Goal: Task Accomplishment & Management: Manage account settings

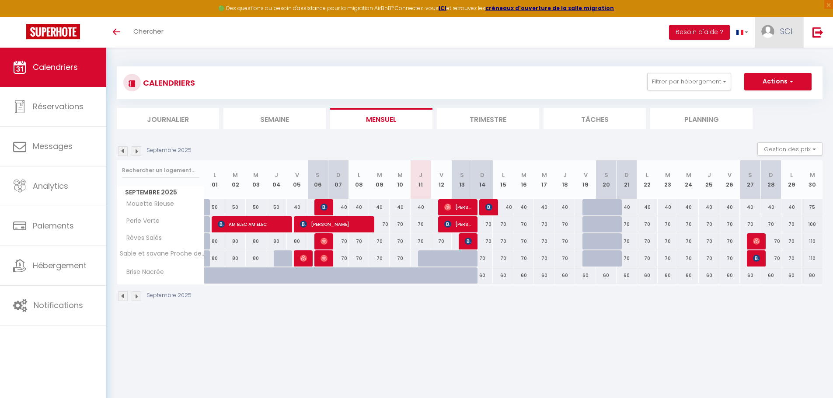
click at [786, 35] on span "SCI" at bounding box center [786, 31] width 12 height 11
click at [776, 62] on link "Paramètres" at bounding box center [768, 60] width 65 height 15
select select "28"
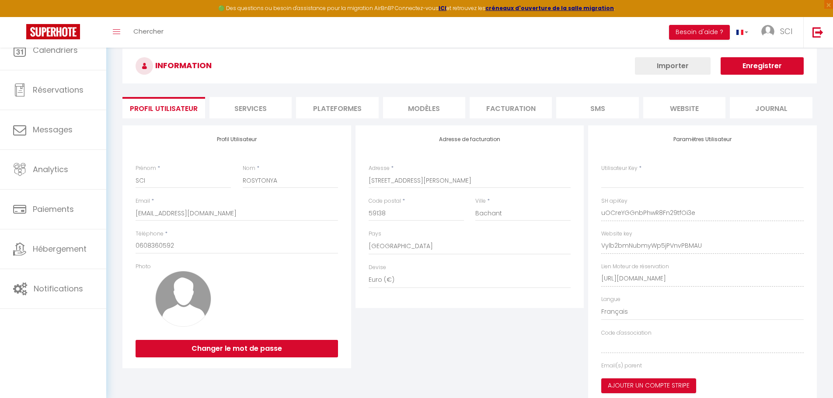
select select "fr"
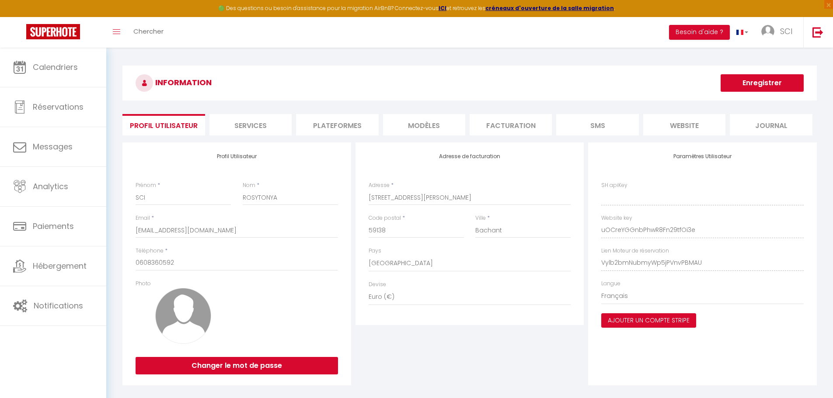
type input "uOCreYGGnbPhwR8Fn29tfOi3e"
type input "Vylb2bmNubmyWp5jPVnvPBMAU"
type input "[URL][DOMAIN_NAME]"
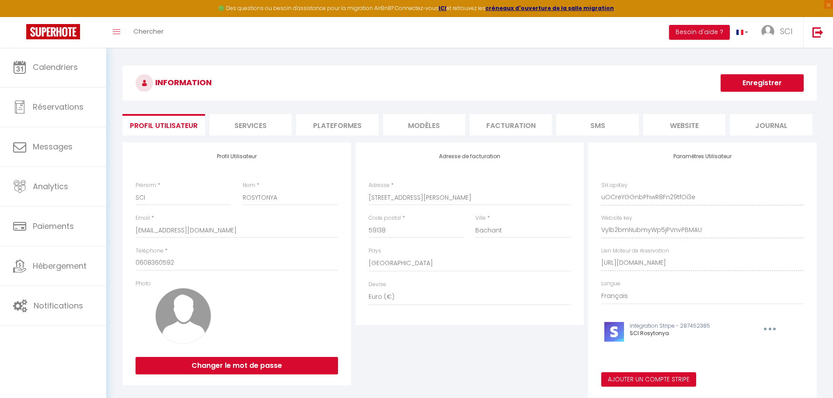
click at [318, 128] on li "Plateformes" at bounding box center [337, 124] width 82 height 21
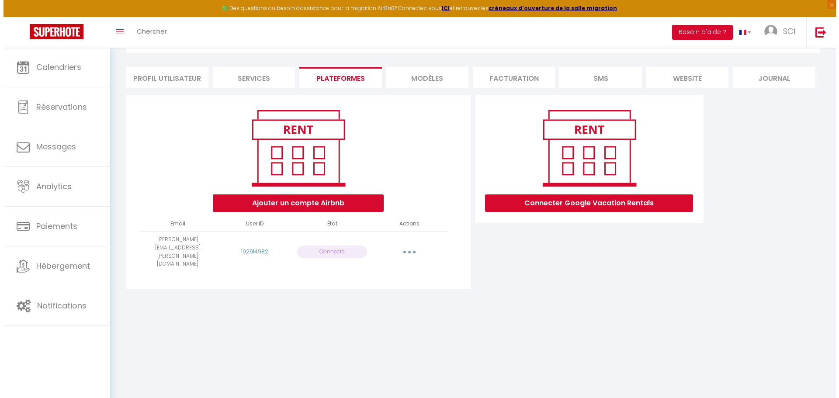
scroll to position [48, 0]
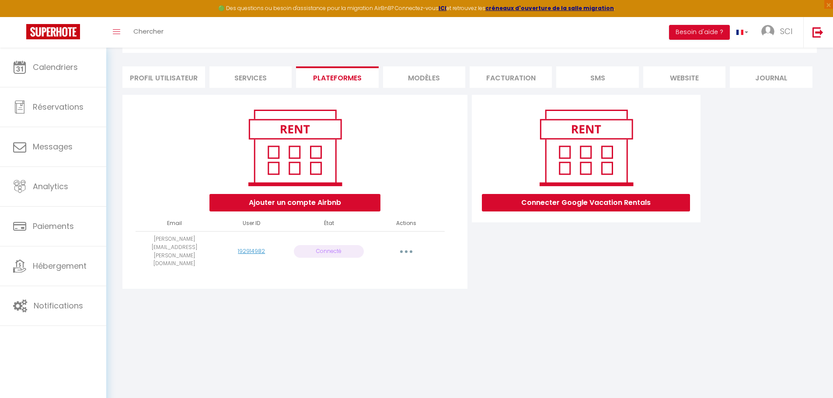
click at [408, 245] on button "button" at bounding box center [406, 252] width 24 height 14
click at [389, 296] on link "Reconnecter le compte" at bounding box center [367, 303] width 97 height 15
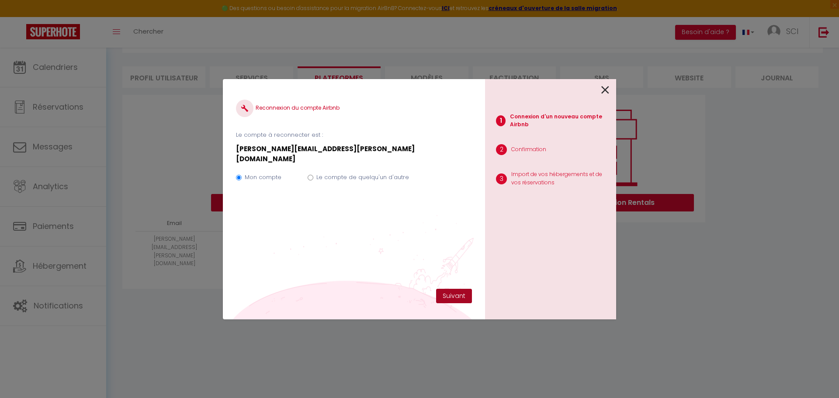
click at [457, 297] on button "Suivant" at bounding box center [454, 296] width 36 height 15
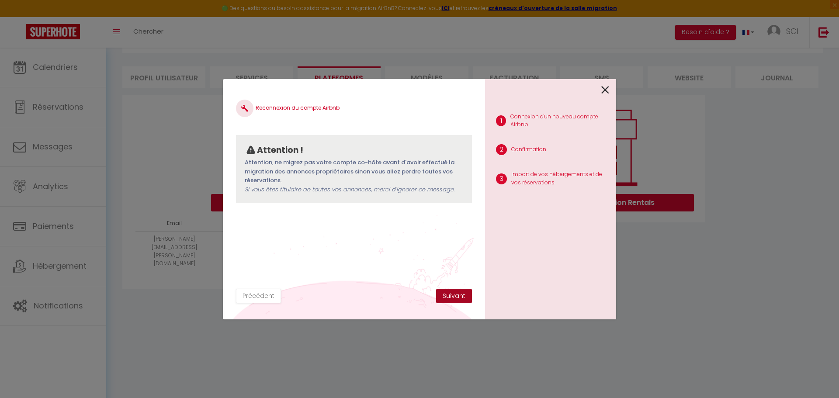
click at [456, 298] on button "Suivant" at bounding box center [454, 296] width 36 height 15
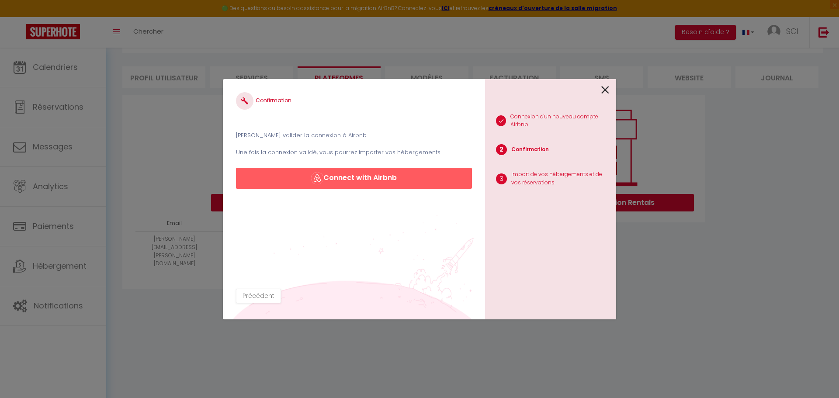
click at [456, 298] on div "Confirmation [PERSON_NAME] valider la connexion à Airbnb. Une fois la connexion…" at bounding box center [354, 199] width 262 height 240
click at [345, 178] on button "Connect with Airbnb" at bounding box center [354, 178] width 236 height 21
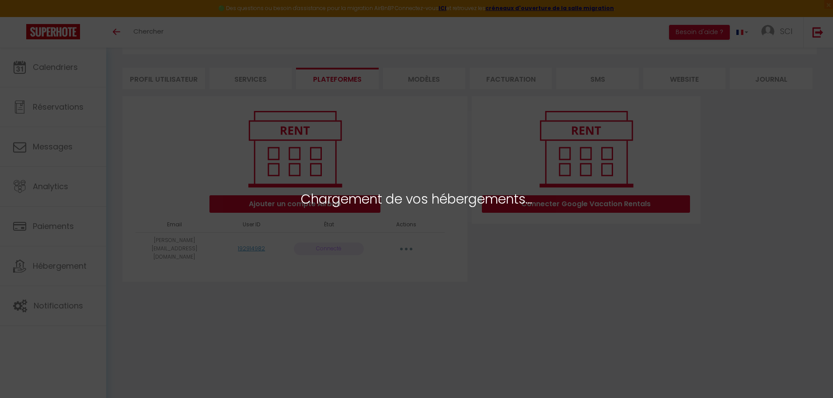
scroll to position [48, 0]
select select "69556"
select select "69557"
select select "69558"
select select "69559"
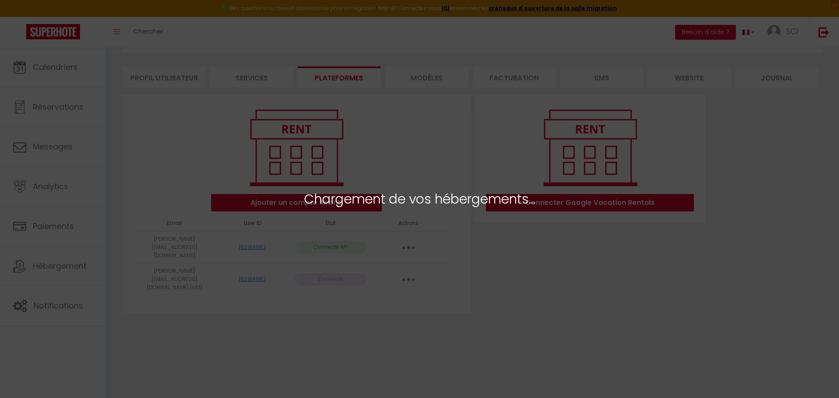
select select "71769"
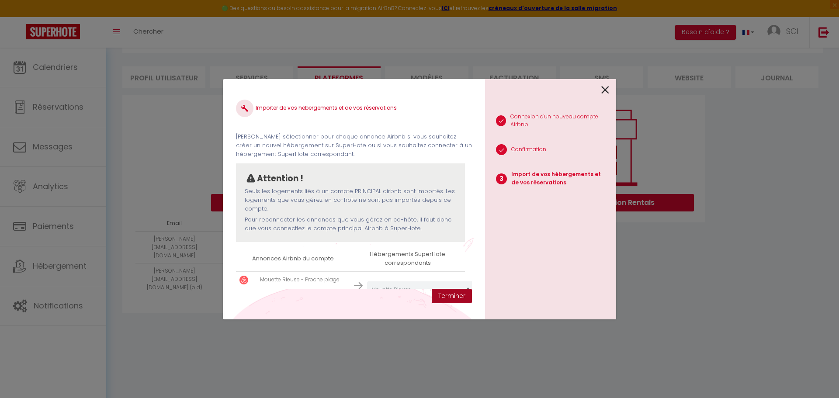
click at [463, 300] on button "Terminer" at bounding box center [452, 296] width 40 height 15
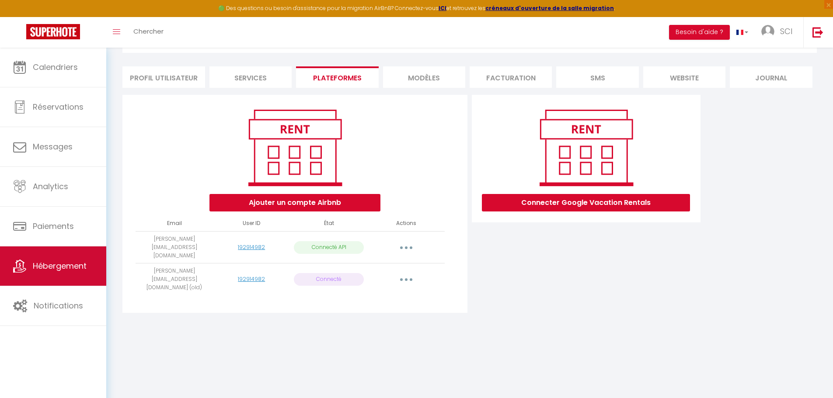
click at [65, 260] on link "Hébergement" at bounding box center [53, 266] width 106 height 39
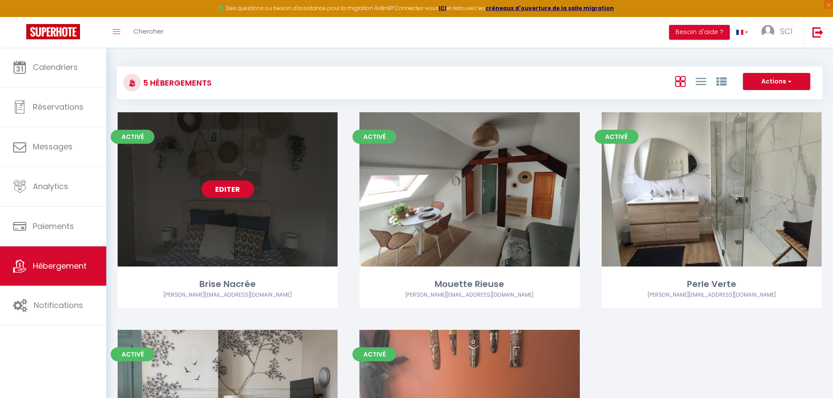
click at [254, 191] on link "Editer" at bounding box center [228, 189] width 52 height 17
select select "3"
select select "2"
select select "1"
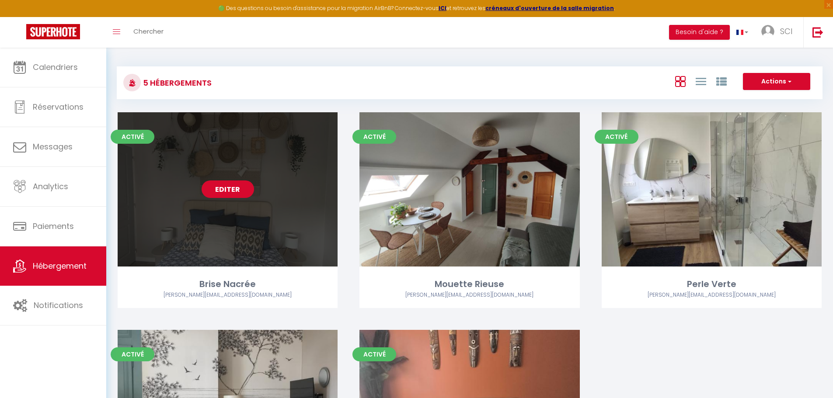
select select
select select "28"
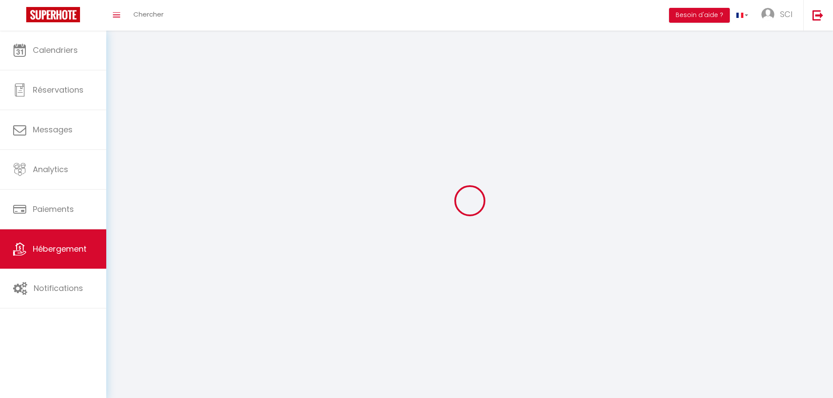
select select
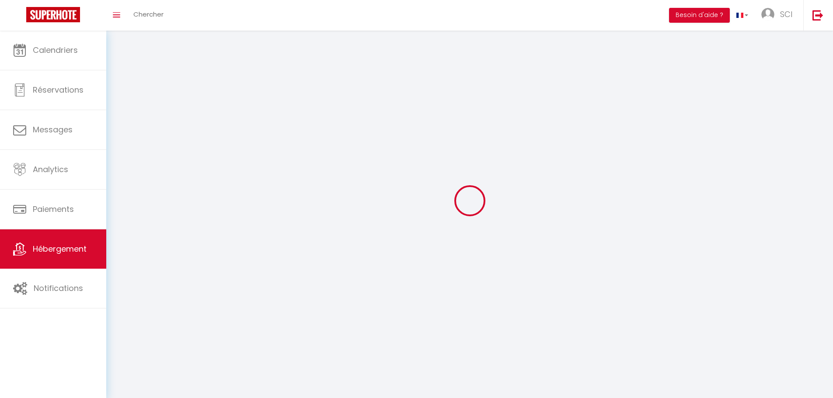
select select
checkbox input "false"
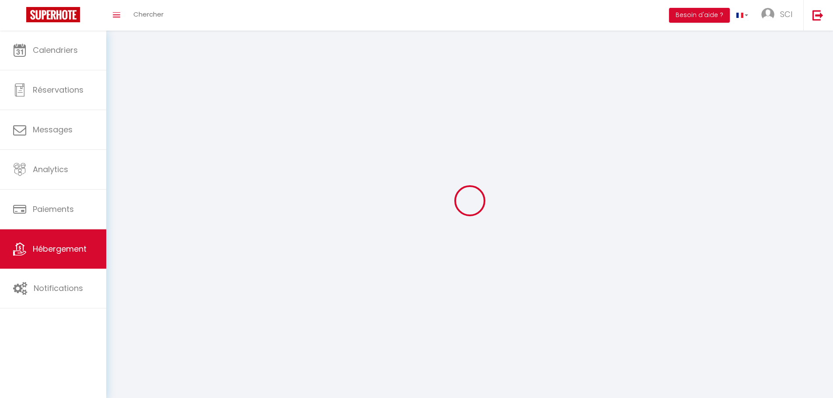
select select
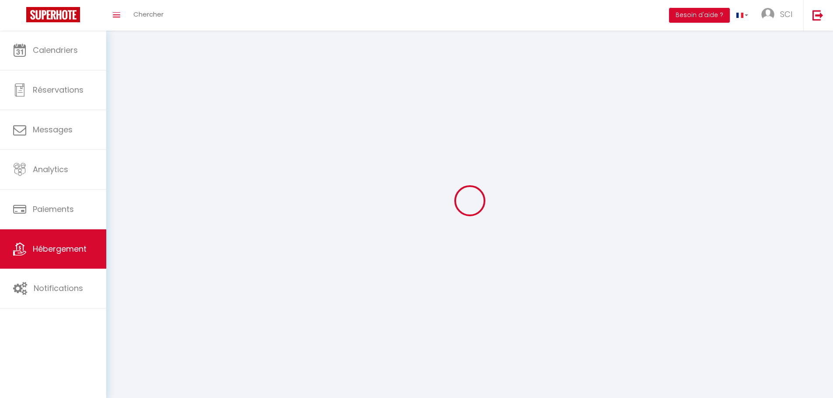
select select
checkbox input "false"
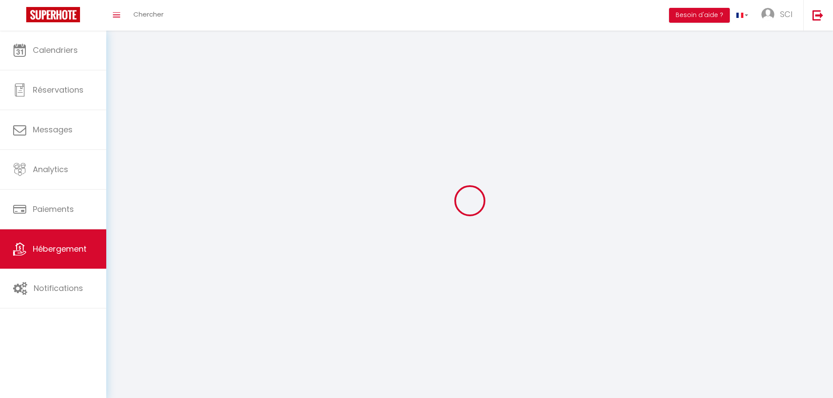
checkbox input "false"
select select
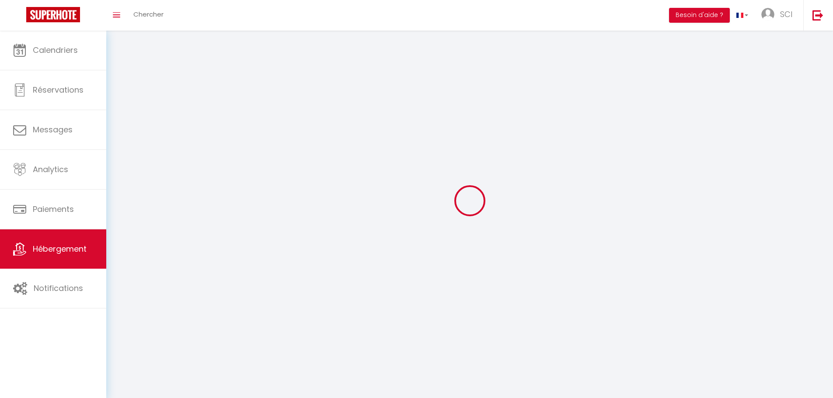
select select
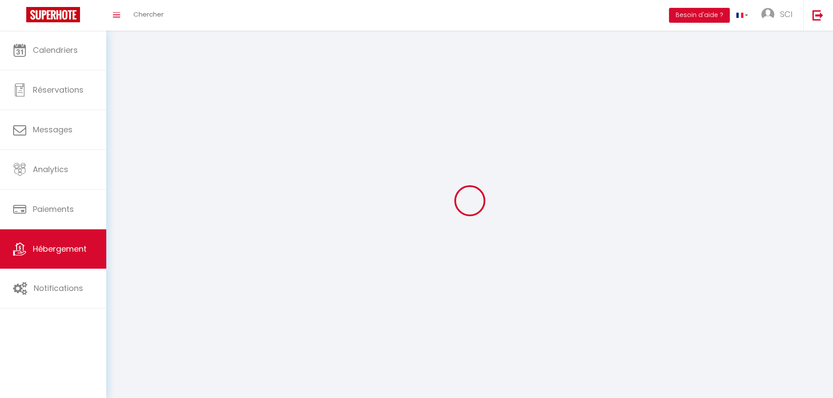
checkbox input "false"
select select
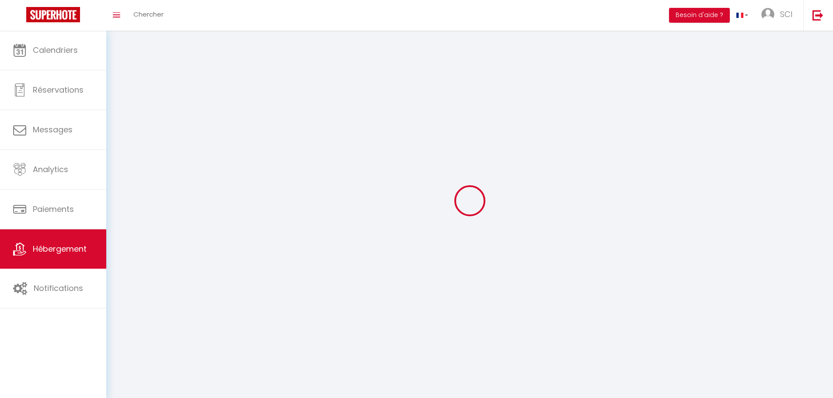
select select
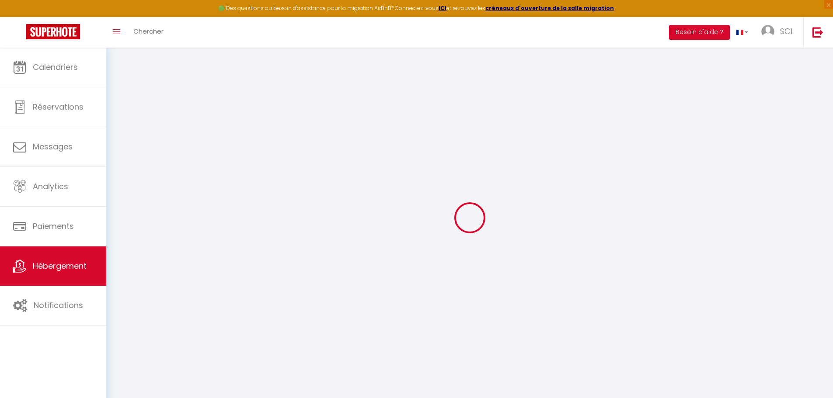
select select
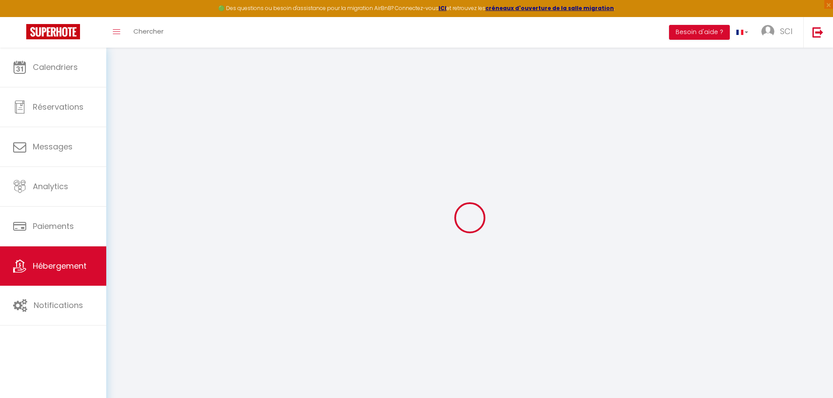
select select
checkbox input "false"
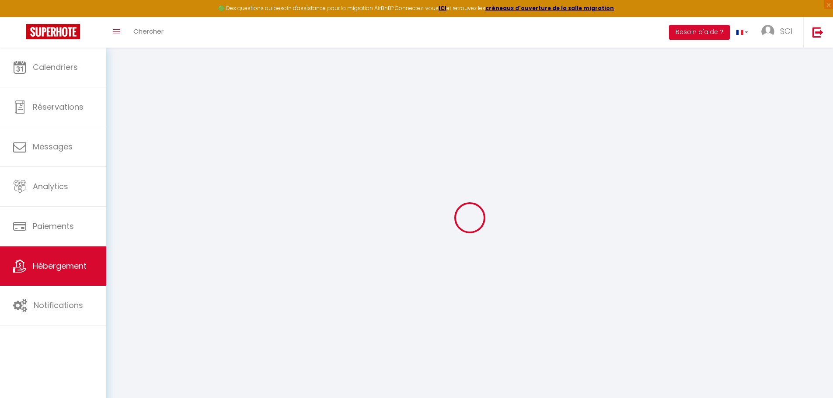
select select
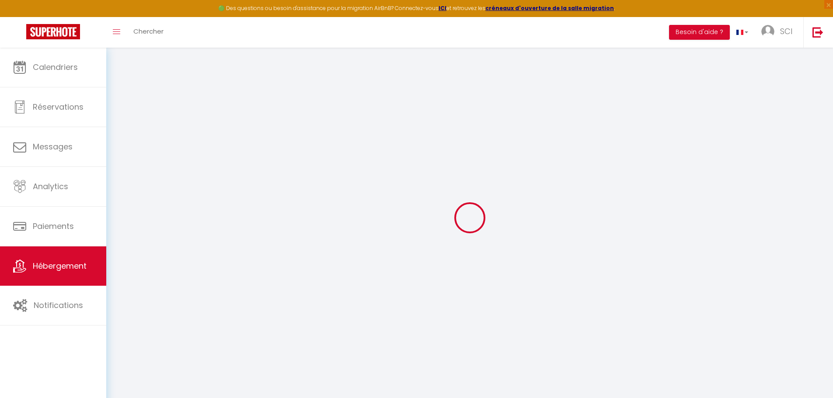
select select
checkbox input "false"
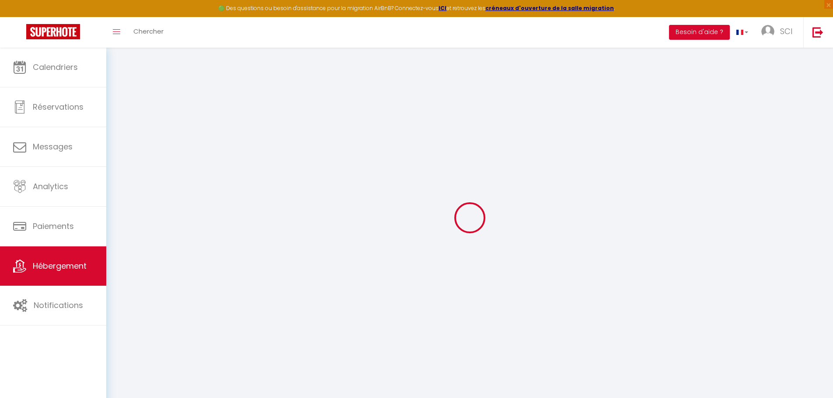
checkbox input "false"
select select
type input "Brise Nacrée"
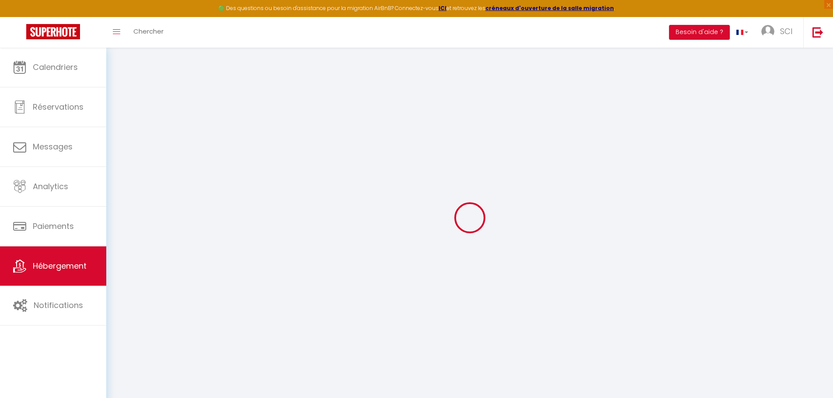
type input "SCI"
type input "ROSYTONYA"
type input "[STREET_ADDRESS][PERSON_NAME]"
type input "59138"
type input "Bachant"
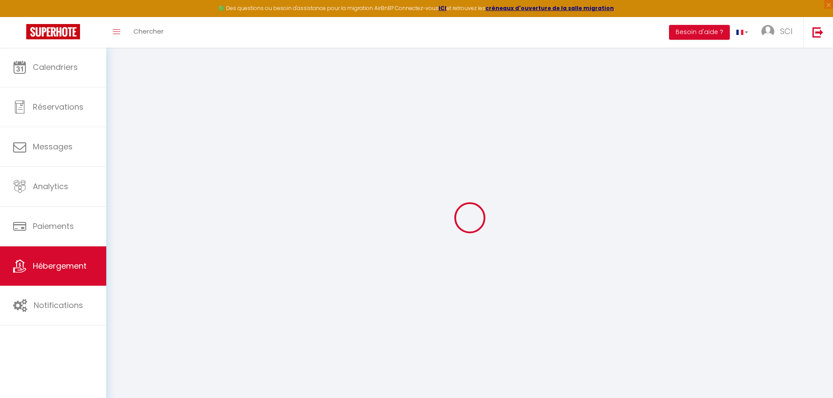
select select "2"
type input "50"
type input "3.3"
type input "50"
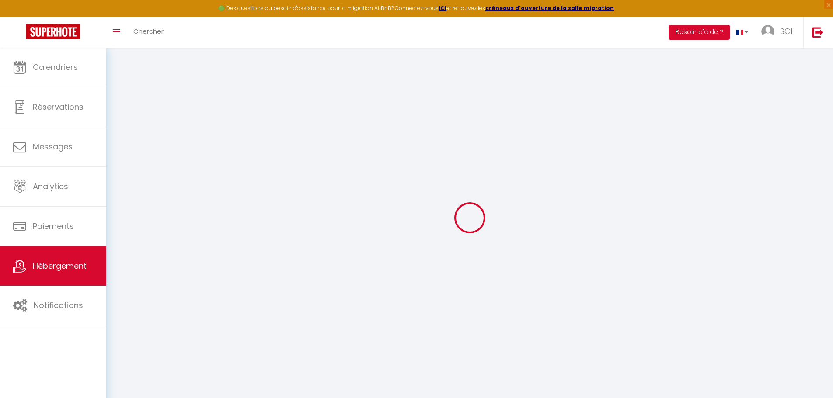
type input "1000"
select select
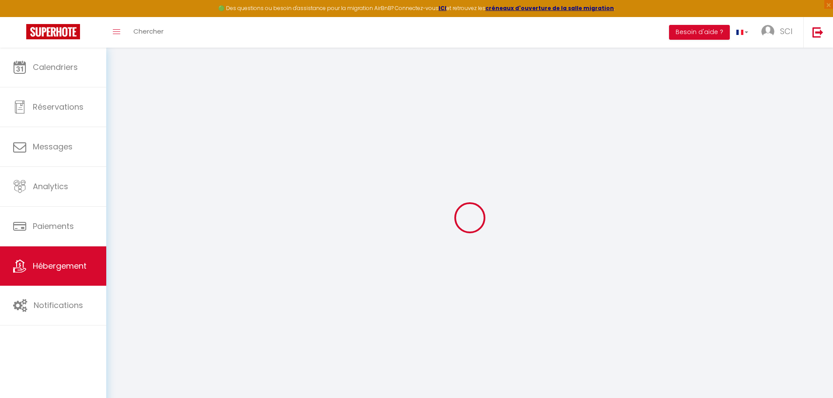
select select
type input "54 Avenue Gaspard Malo"
type input "59240"
type input "Dunkerque"
type input "[EMAIL_ADDRESS][DOMAIN_NAME]"
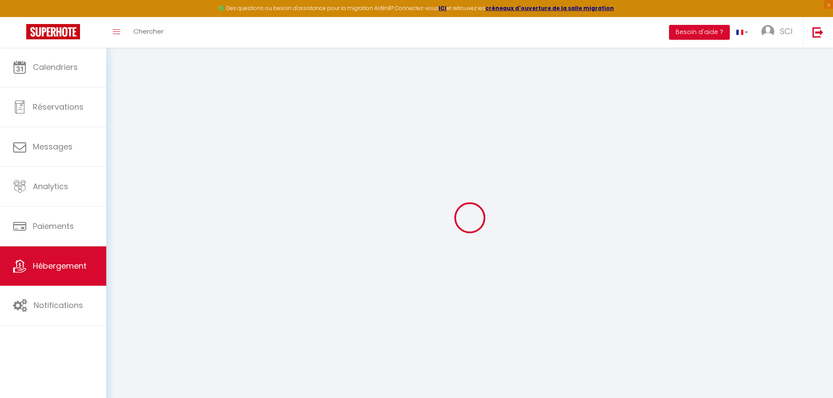
select select "14556"
checkbox input "false"
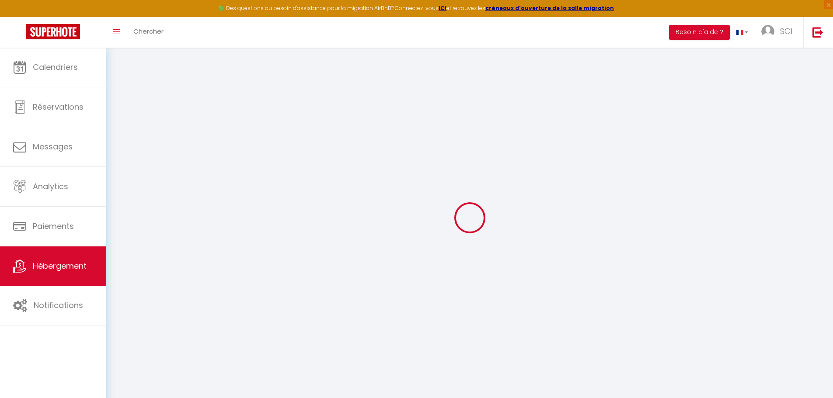
radio input "true"
select select
type input "0"
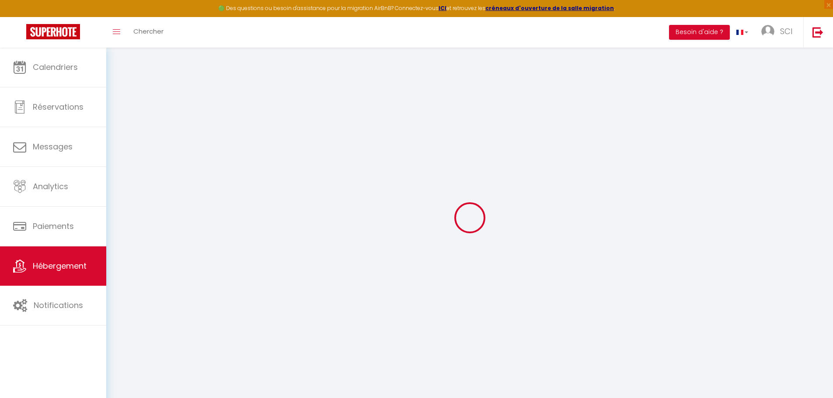
type input "0"
checkbox input "false"
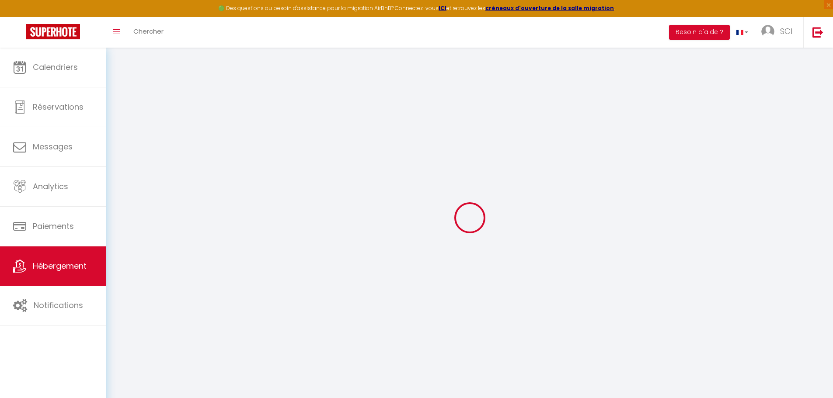
checkbox input "false"
select select "180"
select select "EUR"
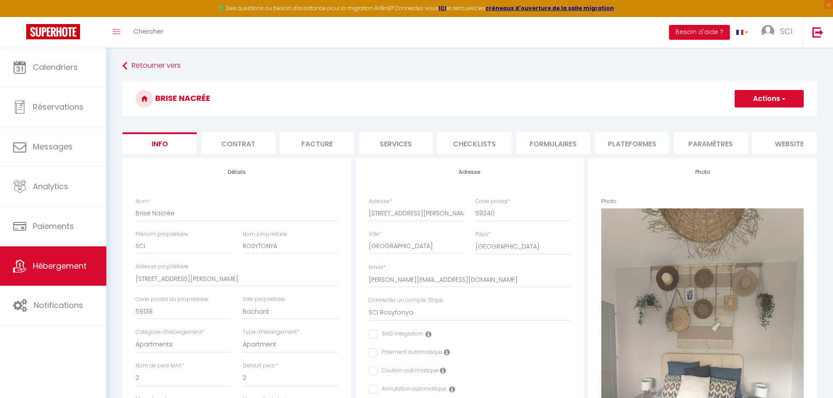
click at [630, 143] on li "Plateformes" at bounding box center [632, 142] width 74 height 21
select select
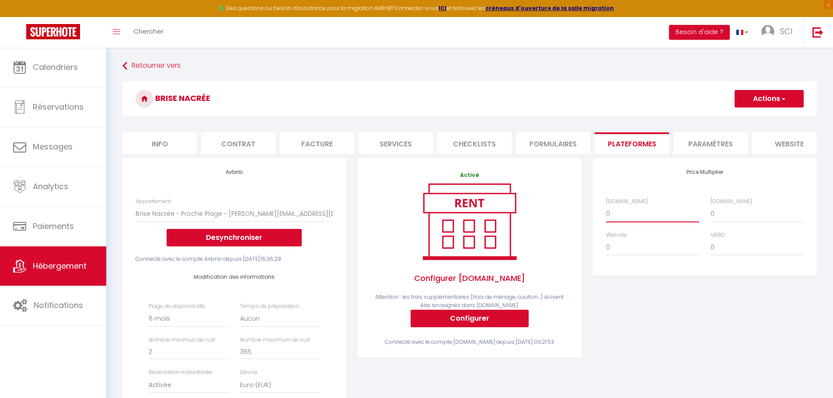
click at [613, 222] on select "0 + 1 % + 2 % + 3 % + 4 % + 5 % + 6 % + 7 % + 8 % + 9 %" at bounding box center [652, 213] width 93 height 17
select select "+ 22 %"
click at [606, 212] on select "0 + 1 % + 2 % + 3 % + 4 % + 5 % + 6 % + 7 % + 8 % + 9 %" at bounding box center [652, 213] width 93 height 17
select select
click at [720, 222] on select "0 + 1 % + 2 % + 3 % + 4 % + 5 % + 6 % + 7 % + 8 % + 9 %" at bounding box center [756, 213] width 93 height 17
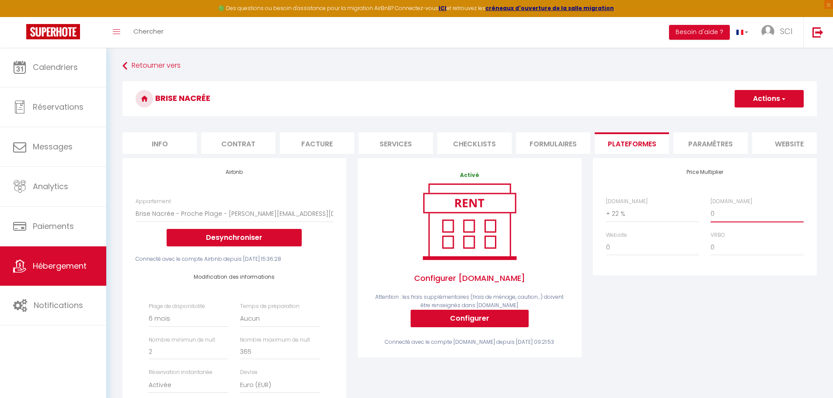
select select "+ 22 %"
click at [710, 212] on select "0 + 1 % + 2 % + 3 % + 4 % + 5 % + 6 % + 7 % + 8 % + 9 %" at bounding box center [756, 213] width 93 height 17
select select
click at [786, 101] on button "Actions" at bounding box center [768, 98] width 69 height 17
click at [762, 120] on link "Enregistrer" at bounding box center [768, 117] width 69 height 11
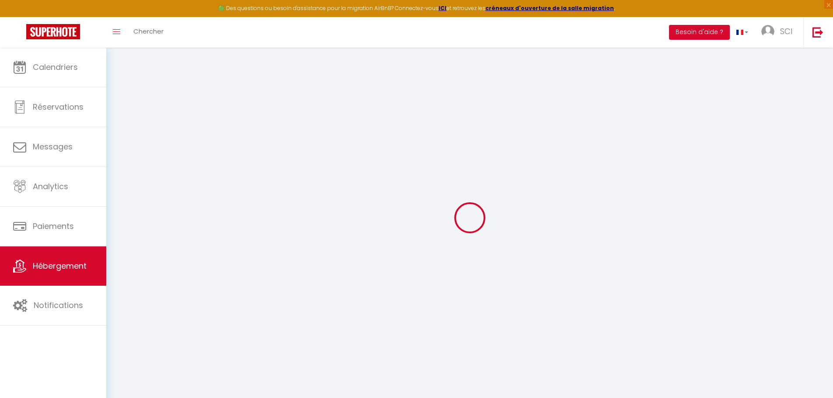
select select "180"
select select "EUR"
select select
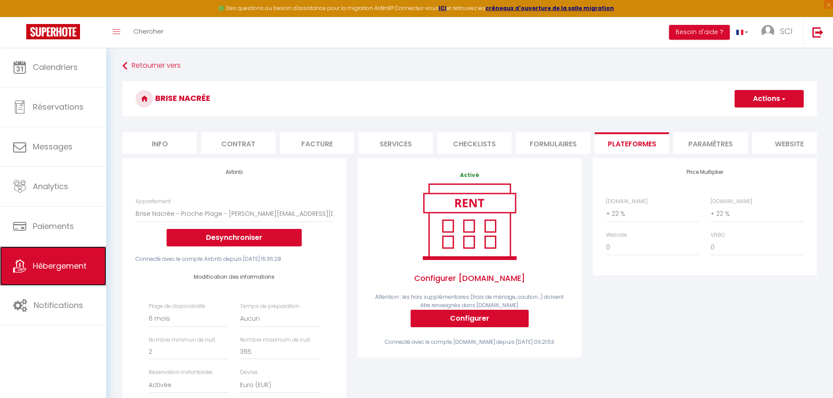
click at [64, 267] on span "Hébergement" at bounding box center [60, 266] width 54 height 11
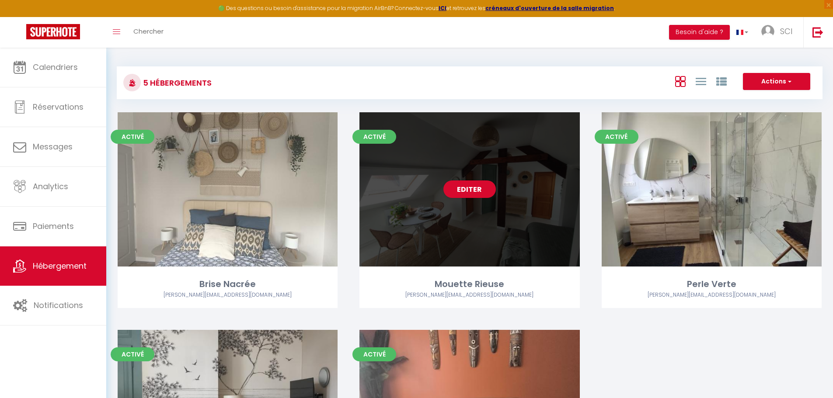
scroll to position [44, 0]
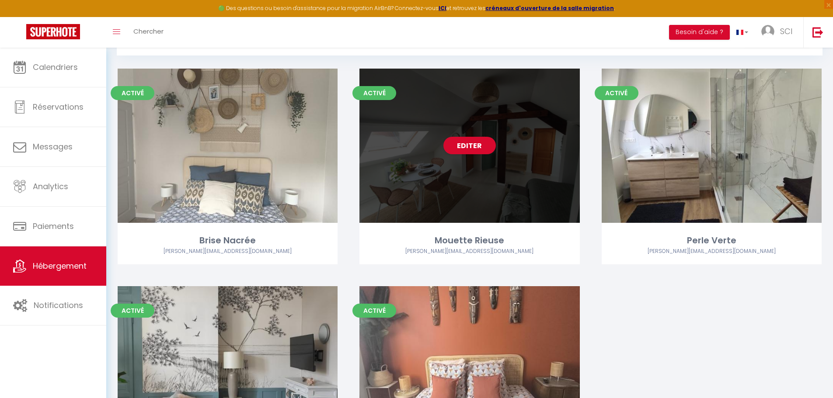
click at [443, 184] on div "Editer" at bounding box center [469, 146] width 220 height 154
select select "3"
select select "2"
select select "1"
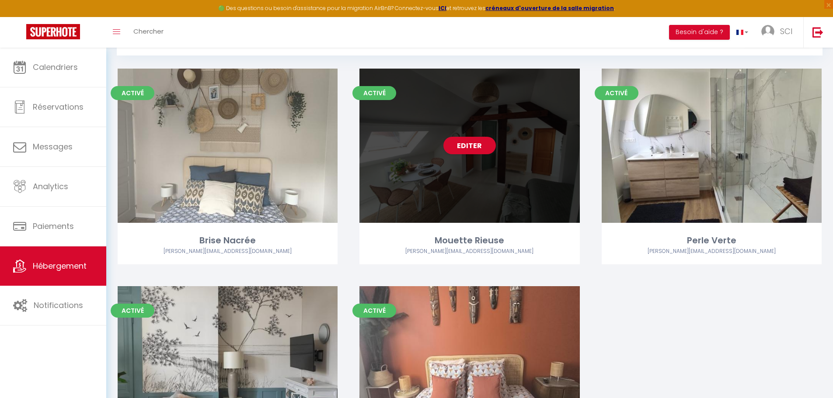
select select
select select "28"
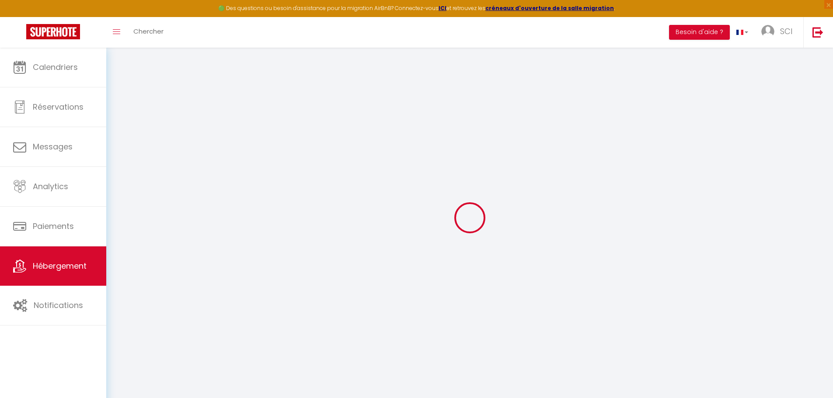
select select
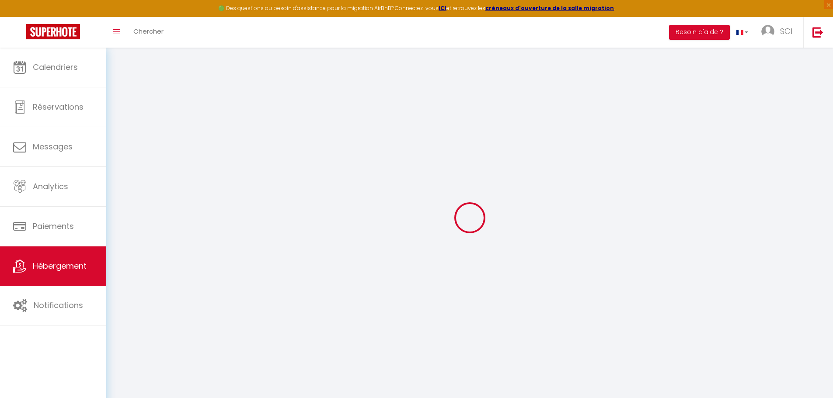
select select
checkbox input "false"
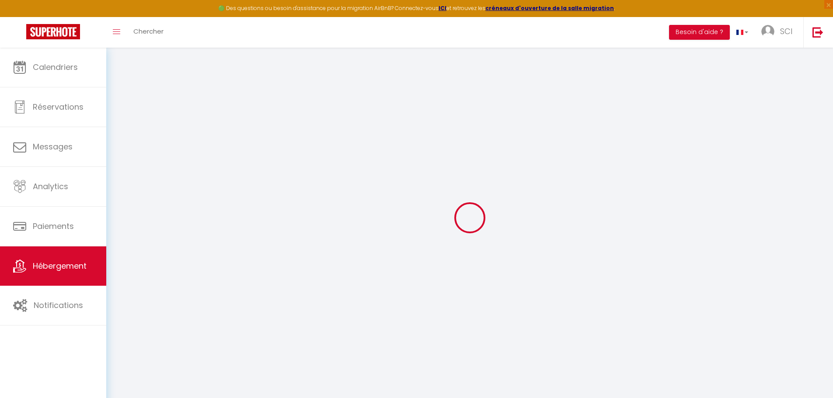
select select
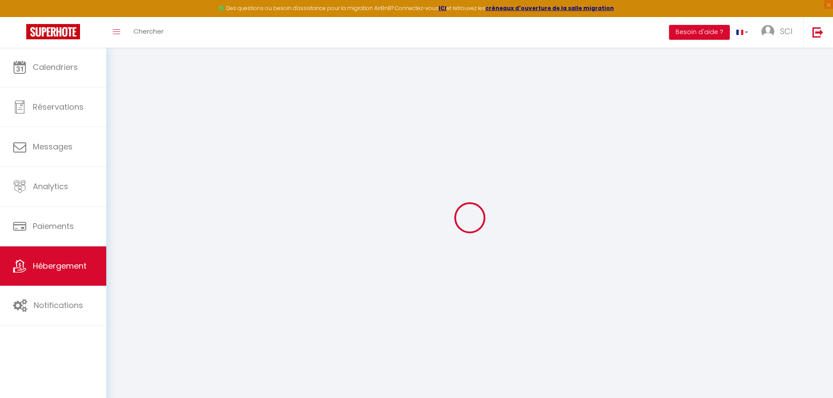
select select
checkbox input "false"
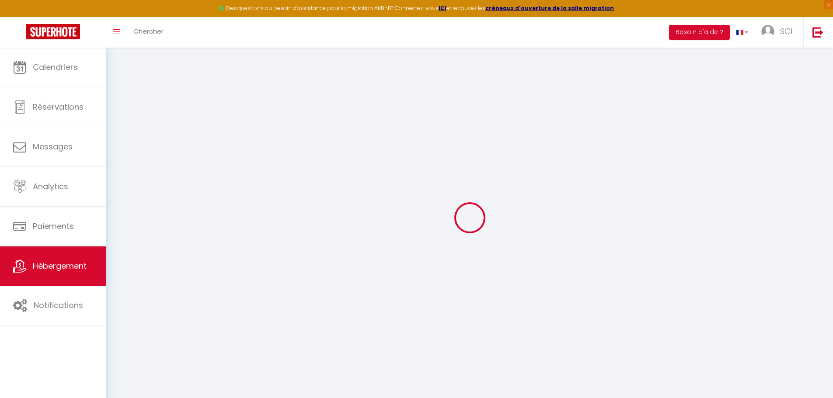
checkbox input "false"
select select
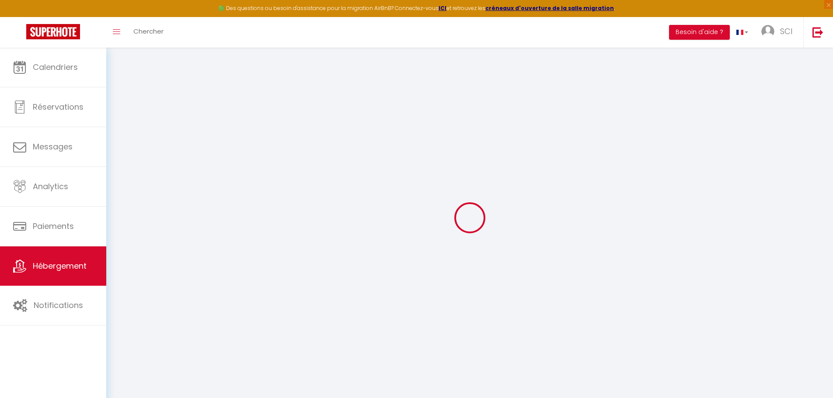
select select
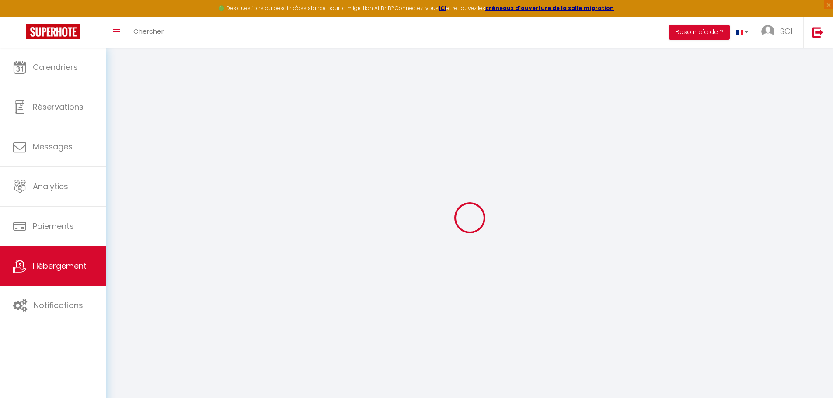
checkbox input "false"
select select
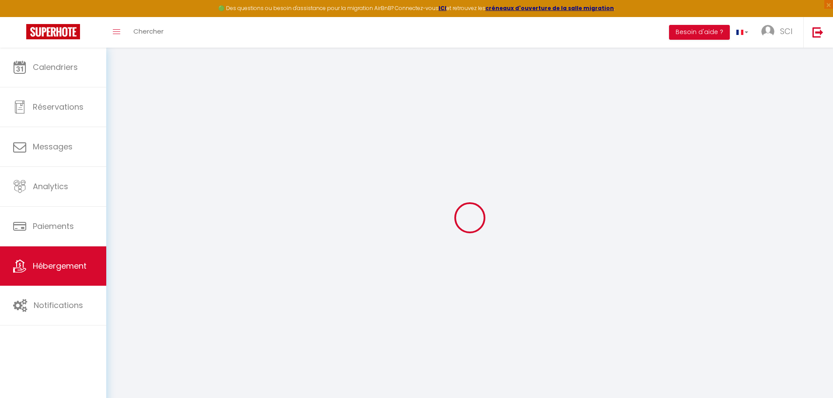
select select
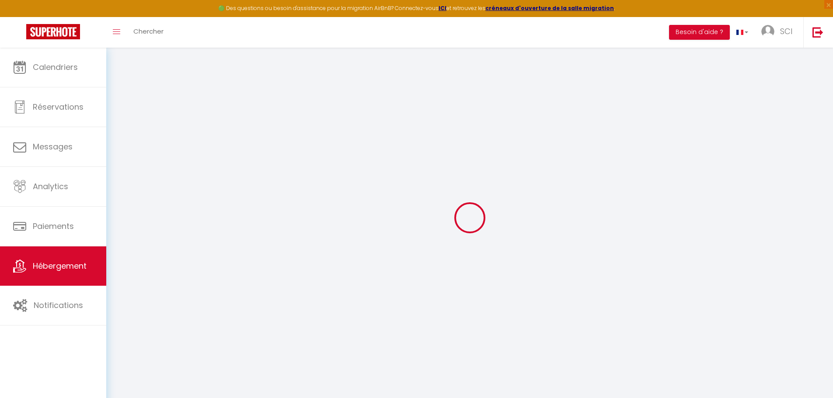
select select
checkbox input "false"
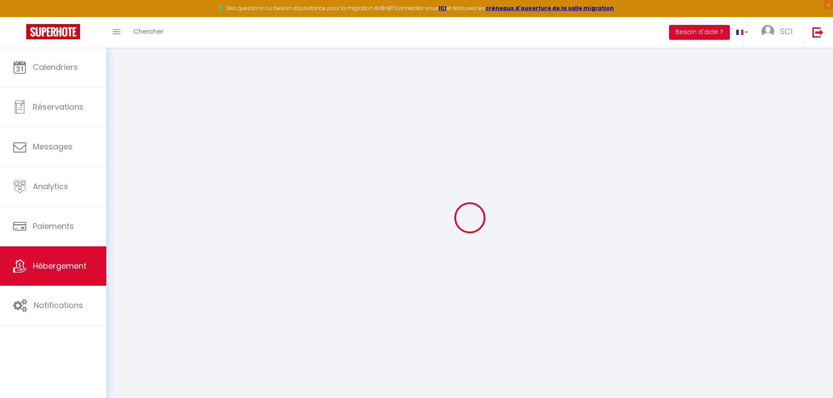
checkbox input "false"
select select
type input "Mouette Rieuse"
type input "SCI"
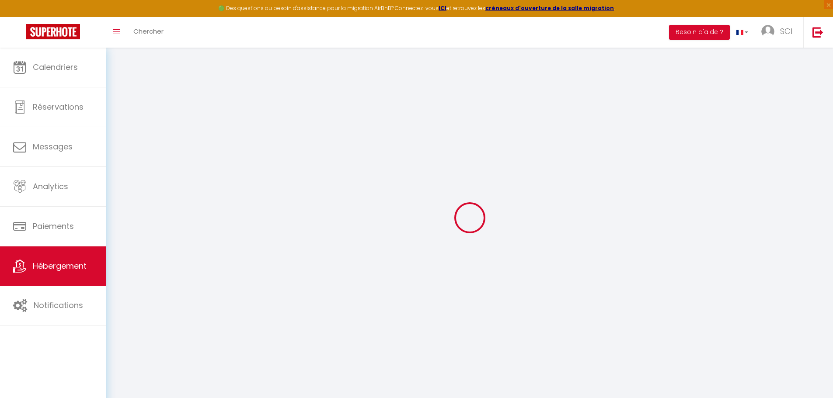
type input "Rosytonya"
type input "[STREET_ADDRESS][PERSON_NAME]"
type input "59138"
type input "Bachant"
select select "2"
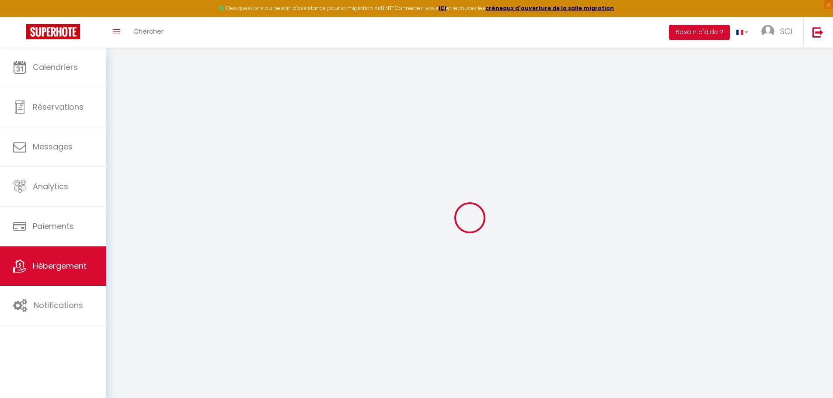
type input "50"
type input "40"
type input "3.3"
type input "50"
type input "1000"
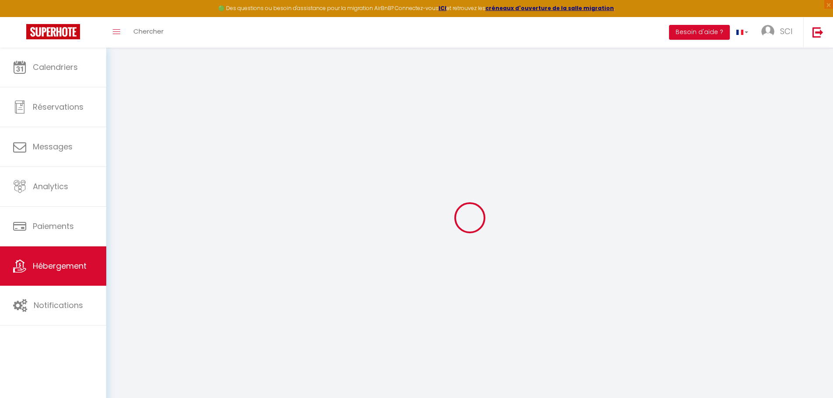
select select
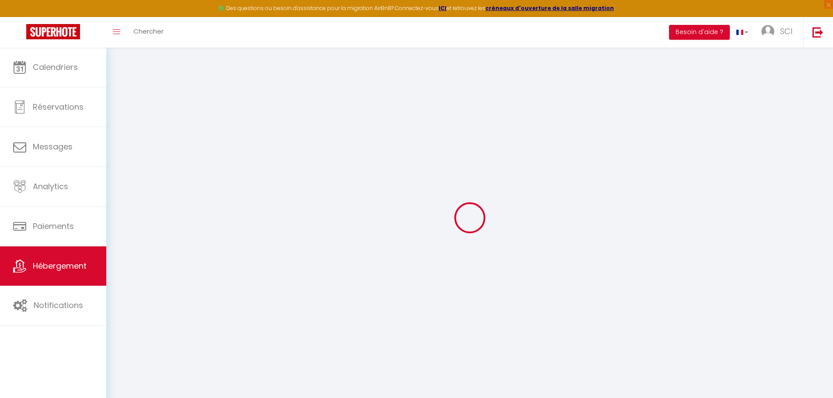
type input "54 avenue Gaspard Malo"
type input "59240"
type input "Dunkerque"
type input "[EMAIL_ADDRESS][DOMAIN_NAME]"
select select "14556"
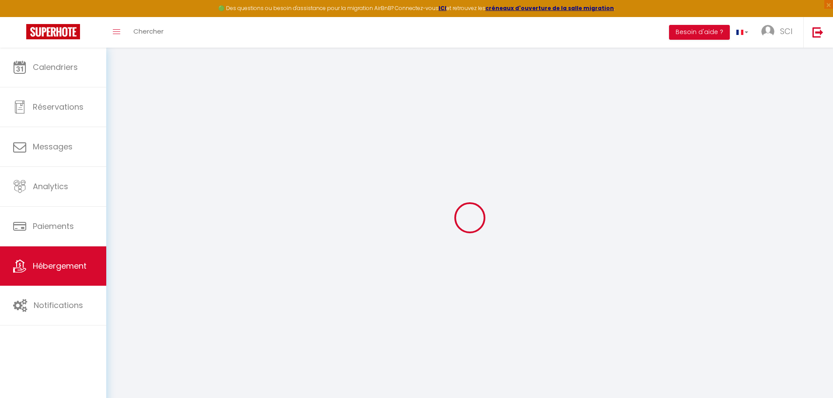
checkbox input "false"
radio input "true"
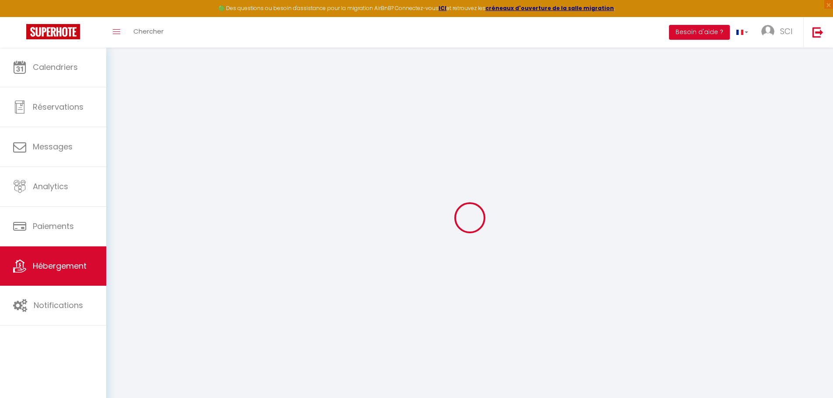
select select
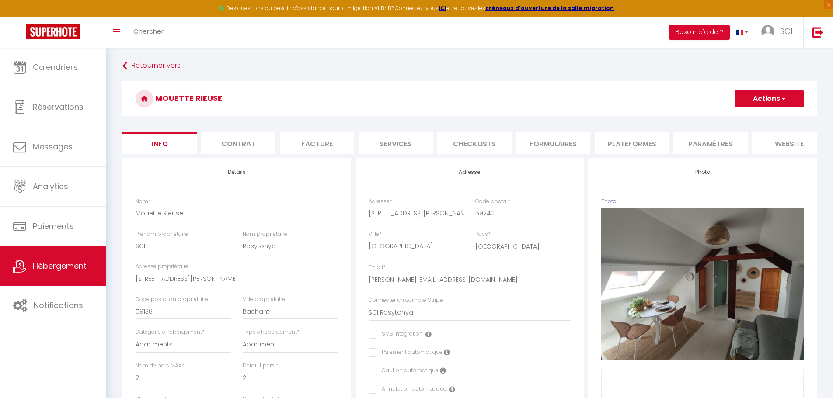
click at [628, 143] on li "Plateformes" at bounding box center [632, 142] width 74 height 21
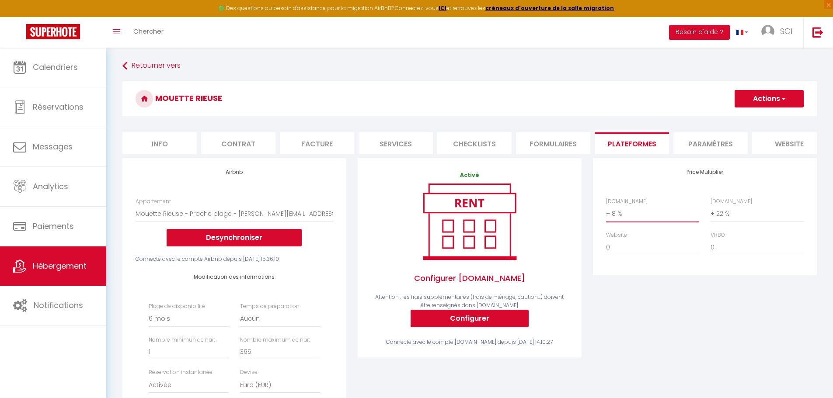
click at [616, 220] on select "0 + 1 % + 2 % + 3 % + 4 % + 5 % + 6 % + 7 % + 8 % + 9 %" at bounding box center [652, 213] width 93 height 17
click at [606, 212] on select "0 + 1 % + 2 % + 3 % + 4 % + 5 % + 6 % + 7 % + 8 % + 9 %" at bounding box center [652, 213] width 93 height 17
click at [786, 96] on button "Actions" at bounding box center [768, 98] width 69 height 17
click at [763, 118] on link "Enregistrer" at bounding box center [768, 117] width 69 height 11
click at [70, 272] on link "Hébergement" at bounding box center [53, 266] width 106 height 39
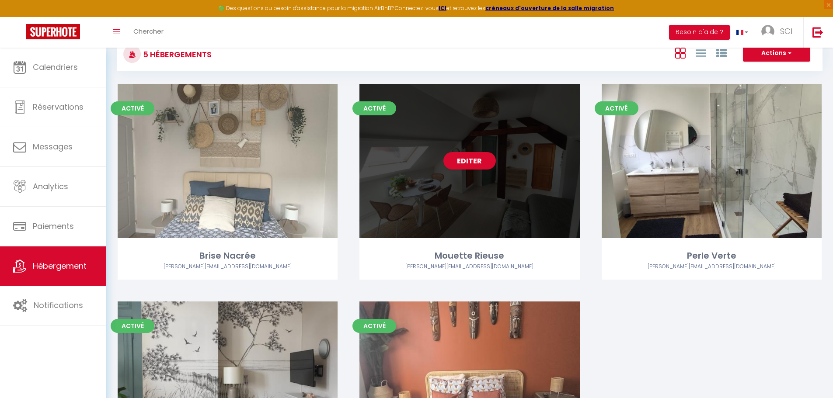
scroll to position [44, 0]
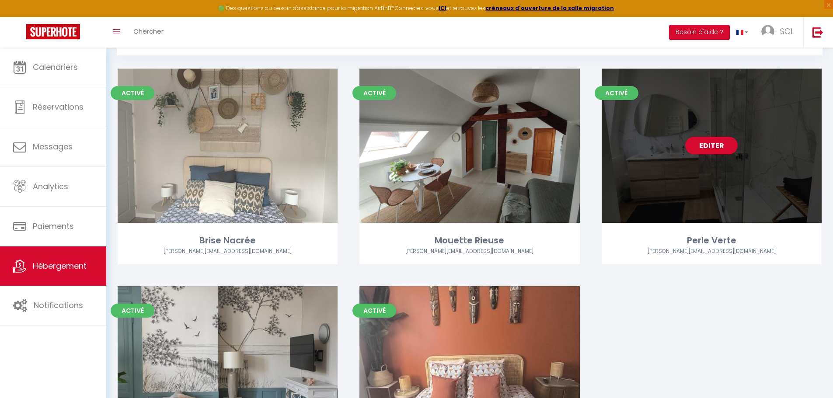
click at [668, 185] on div "Editer" at bounding box center [712, 146] width 220 height 154
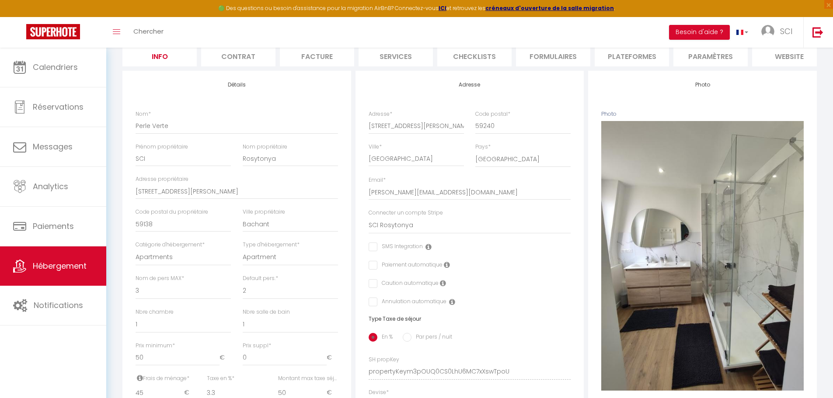
scroll to position [44, 0]
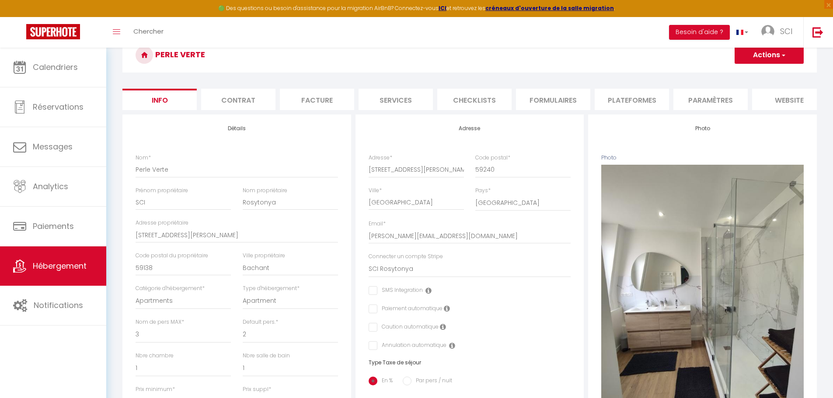
click at [702, 102] on li "Paramètres" at bounding box center [710, 99] width 74 height 21
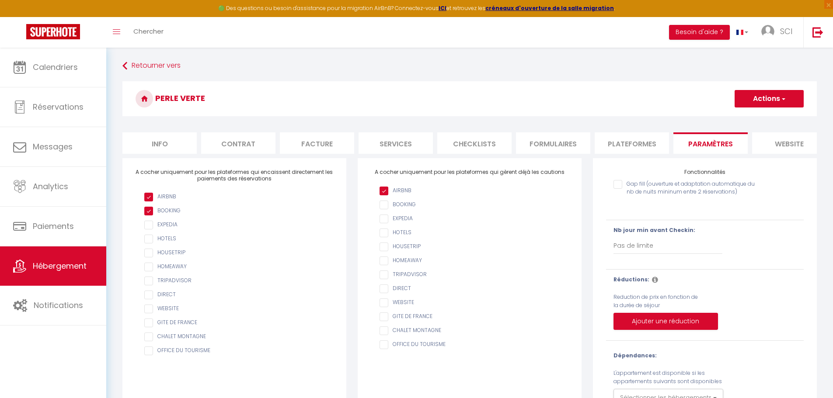
click at [634, 140] on li "Plateformes" at bounding box center [632, 142] width 74 height 21
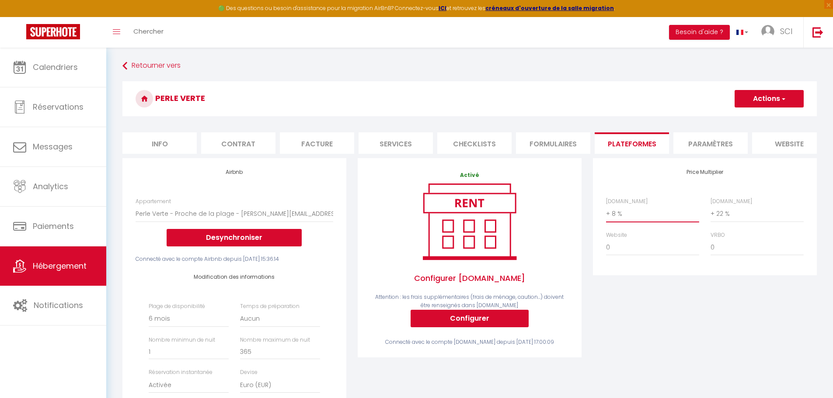
click at [613, 220] on select "0 + 1 % + 2 % + 3 % + 4 % + 5 % + 6 % + 7 % + 8 % + 9 %" at bounding box center [652, 213] width 93 height 17
click at [606, 212] on select "0 + 1 % + 2 % + 3 % + 4 % + 5 % + 6 % + 7 % + 8 % + 9 %" at bounding box center [652, 213] width 93 height 17
click at [785, 95] on span "button" at bounding box center [783, 98] width 6 height 9
click at [771, 119] on link "Enregistrer" at bounding box center [768, 117] width 69 height 11
click at [786, 99] on button "Actions" at bounding box center [768, 98] width 69 height 17
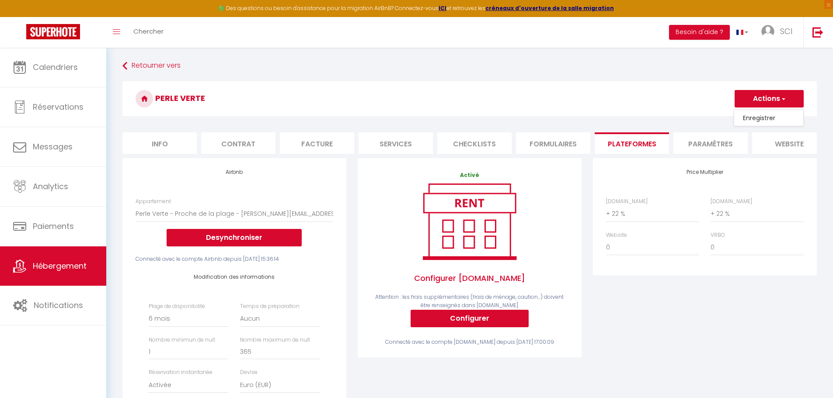
click at [767, 118] on link "Enregistrer" at bounding box center [768, 117] width 69 height 11
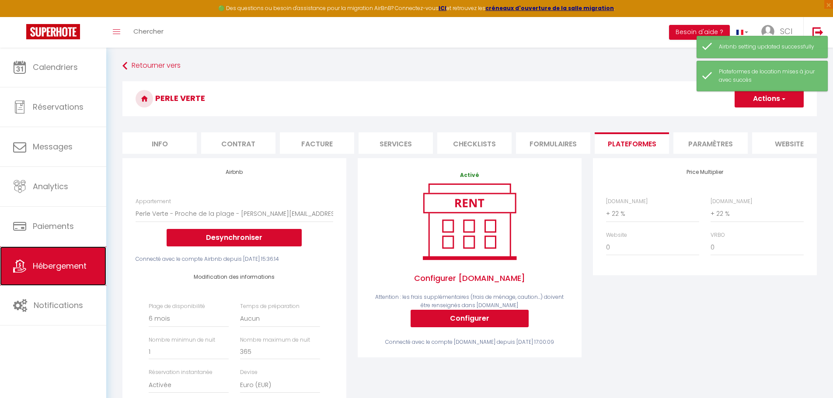
click at [50, 267] on span "Hébergement" at bounding box center [60, 266] width 54 height 11
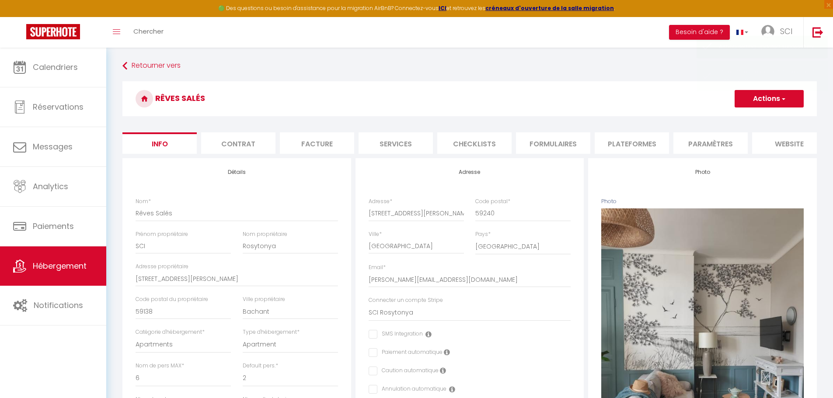
click at [633, 150] on li "Plateformes" at bounding box center [632, 142] width 74 height 21
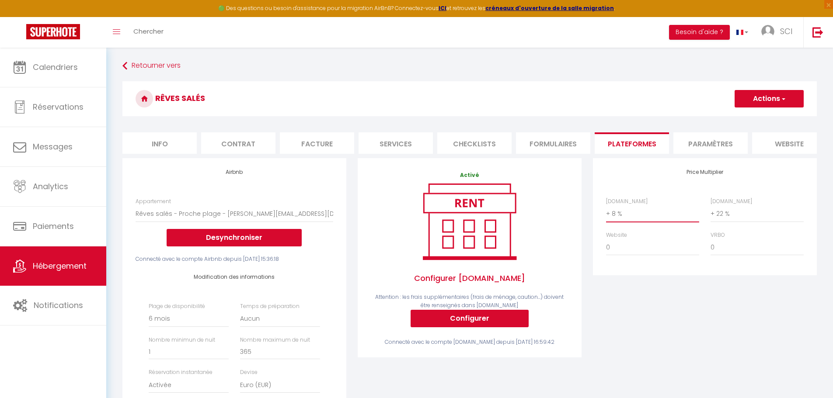
click at [615, 221] on select "0 + 1 % + 2 % + 3 % + 4 % + 5 % + 6 % + 7 % + 8 % + 9 %" at bounding box center [652, 213] width 93 height 17
click at [606, 212] on select "0 + 1 % + 2 % + 3 % + 4 % + 5 % + 6 % + 7 % + 8 % + 9 %" at bounding box center [652, 213] width 93 height 17
click at [785, 96] on span "button" at bounding box center [783, 98] width 6 height 9
click at [761, 118] on link "Enregistrer" at bounding box center [768, 117] width 69 height 11
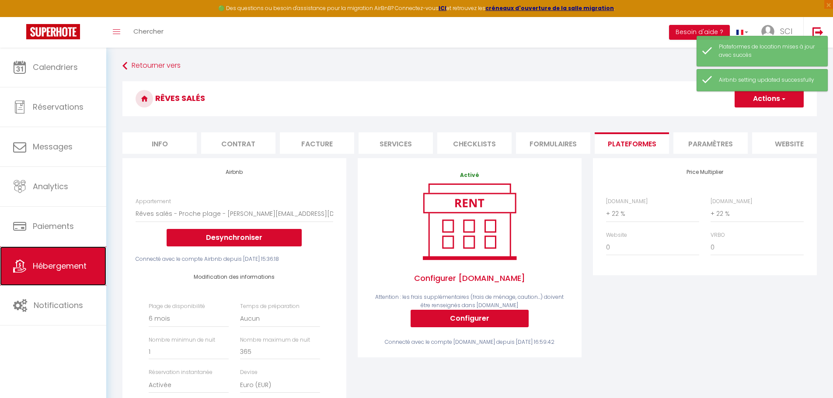
click at [67, 261] on span "Hébergement" at bounding box center [60, 266] width 54 height 11
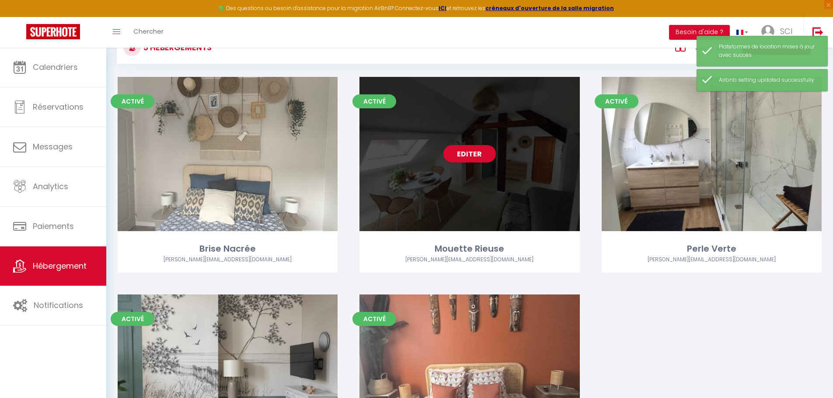
scroll to position [131, 0]
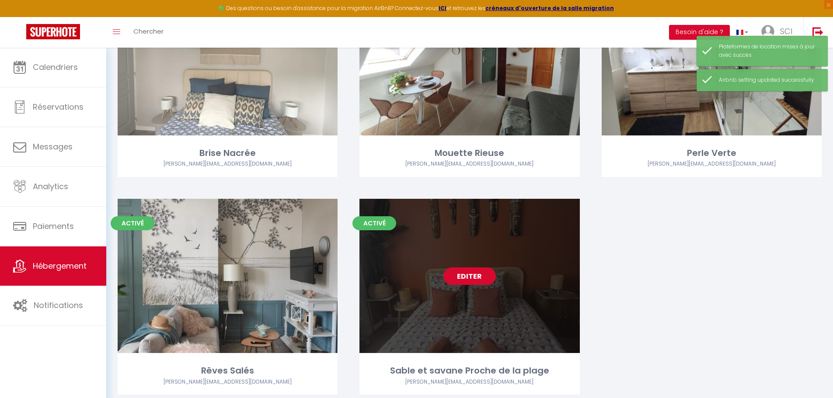
click at [473, 280] on link "Editer" at bounding box center [469, 276] width 52 height 17
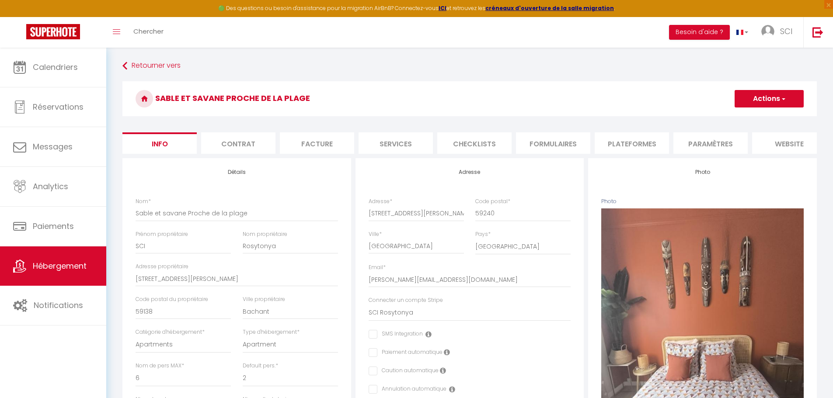
click at [631, 143] on li "Plateformes" at bounding box center [632, 142] width 74 height 21
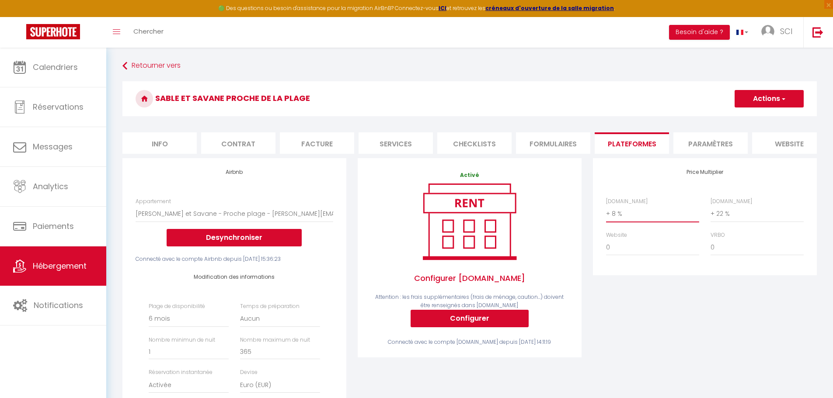
click at [616, 220] on select "0 + 1 % + 2 % + 3 % + 4 % + 5 % + 6 % + 7 % + 8 % + 9 %" at bounding box center [652, 213] width 93 height 17
click at [606, 212] on select "0 + 1 % + 2 % + 3 % + 4 % + 5 % + 6 % + 7 % + 8 % + 9 %" at bounding box center [652, 213] width 93 height 17
click at [783, 97] on span "button" at bounding box center [783, 98] width 6 height 9
click at [763, 119] on link "Enregistrer" at bounding box center [768, 117] width 69 height 11
